Goal: Task Accomplishment & Management: Manage account settings

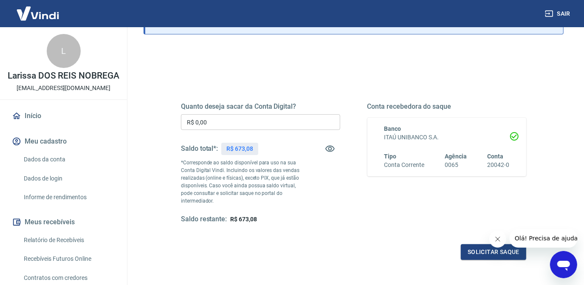
scroll to position [77, 0]
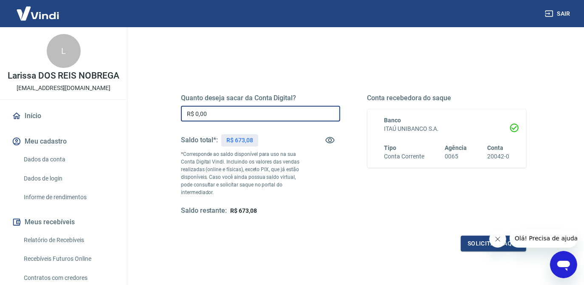
click at [313, 109] on input "R$ 0,00" at bounding box center [260, 114] width 159 height 16
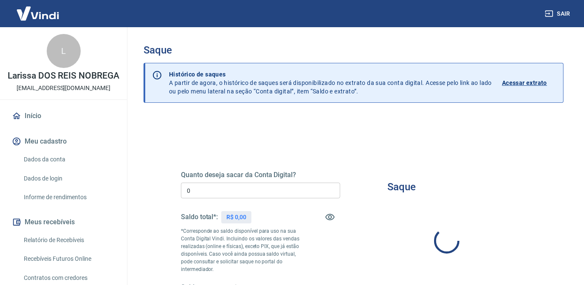
type input "R$ 0,00"
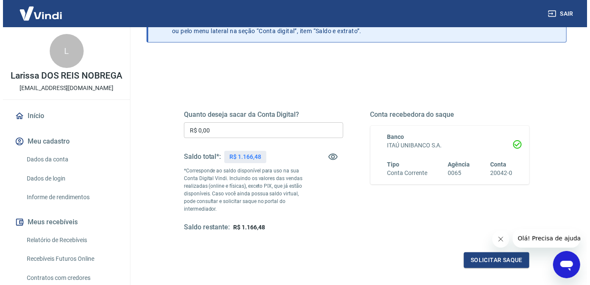
scroll to position [77, 0]
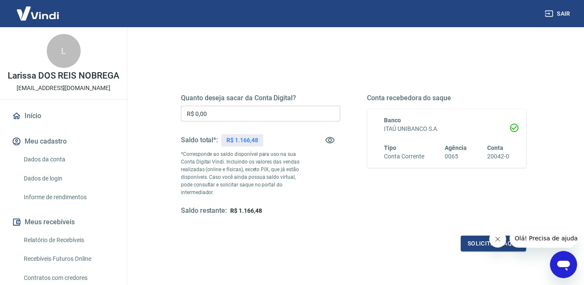
drag, startPoint x: 280, startPoint y: 102, endPoint x: 279, endPoint y: 110, distance: 7.7
click at [279, 102] on div "Quanto deseja sacar da Conta Digital? R$ 0,00 ​ Saldo total*: R$ 1.166,48 *Corr…" at bounding box center [260, 154] width 159 height 121
click at [279, 110] on input "R$ 0,00" at bounding box center [260, 114] width 159 height 16
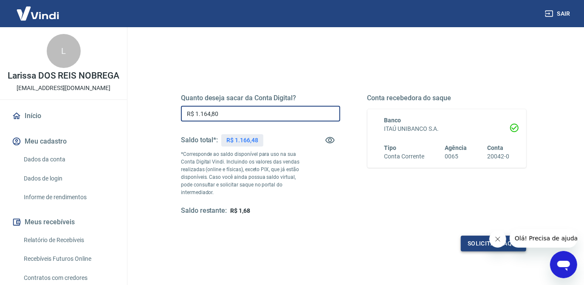
type input "R$ 1.164,80"
click at [477, 250] on button "Solicitar saque" at bounding box center [493, 244] width 65 height 16
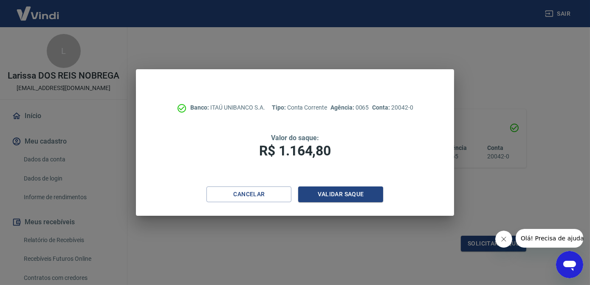
click at [356, 183] on div "Banco: ITAÚ UNIBANCO S.A. Tipo: Conta Corrente Agência: 0065 Conta: 20042-0 Val…" at bounding box center [295, 127] width 318 height 117
click at [357, 193] on button "Validar saque" at bounding box center [340, 194] width 85 height 16
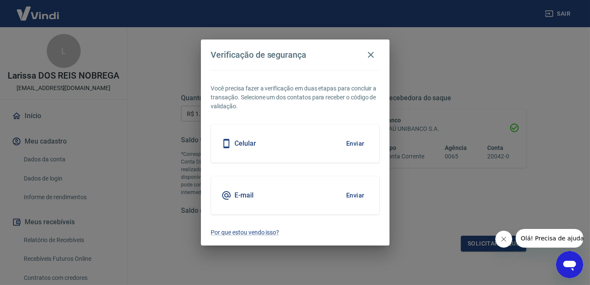
click at [363, 145] on button "Enviar" at bounding box center [355, 144] width 28 height 18
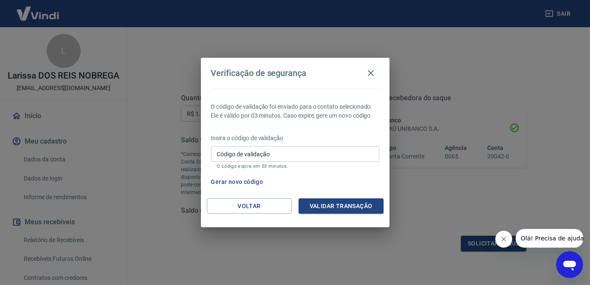
click at [251, 155] on input "Código de validação" at bounding box center [295, 154] width 168 height 16
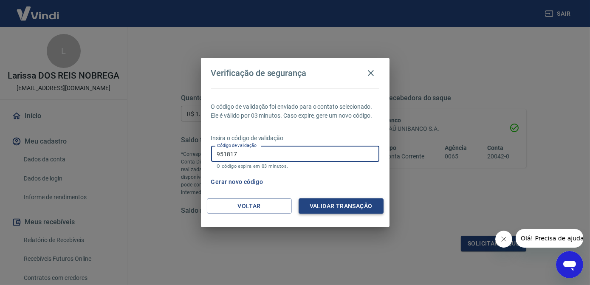
type input "951817"
click at [321, 198] on button "Validar transação" at bounding box center [340, 206] width 85 height 16
